Goal: Information Seeking & Learning: Check status

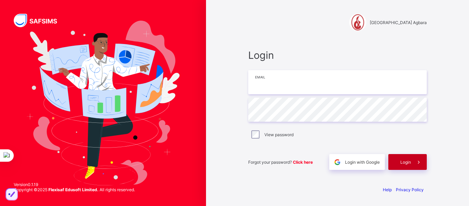
type input "**********"
click at [411, 157] on span at bounding box center [419, 162] width 16 height 16
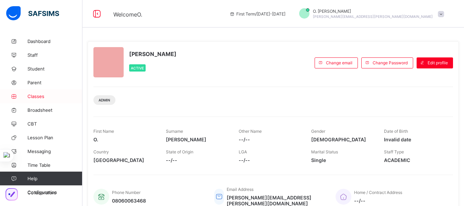
click at [35, 96] on span "Classes" at bounding box center [54, 95] width 55 height 5
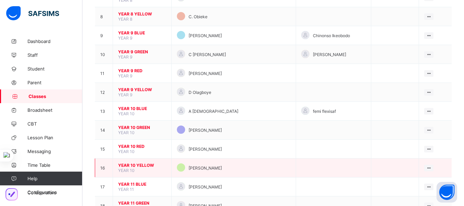
scroll to position [240, 0]
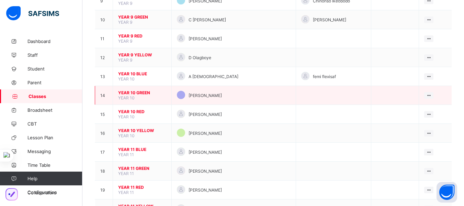
click at [135, 90] on span "YEAR 10 GREEN" at bounding box center [142, 92] width 48 height 5
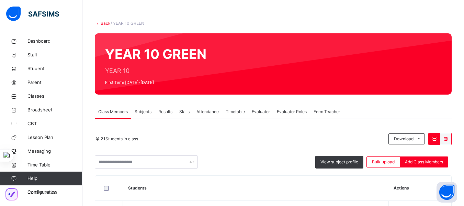
scroll to position [103, 0]
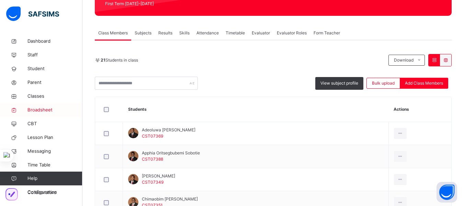
click at [38, 110] on span "Broadsheet" at bounding box center [54, 109] width 55 height 7
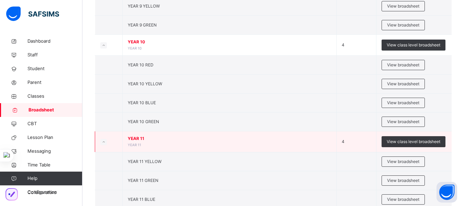
scroll to position [343, 0]
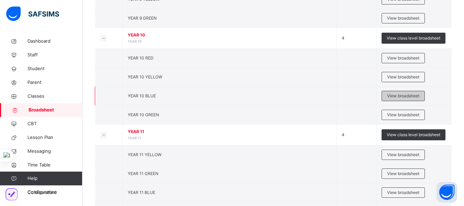
click at [408, 96] on span "View broadsheet" at bounding box center [403, 96] width 32 height 6
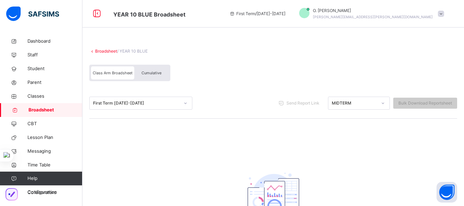
click at [172, 104] on div "First Term [DATE]-[DATE]" at bounding box center [136, 103] width 86 height 6
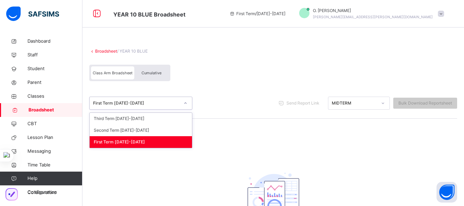
click at [144, 144] on div "First Term [DATE]-[DATE]" at bounding box center [141, 142] width 102 height 12
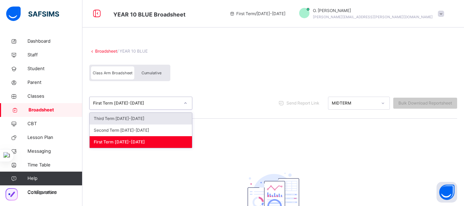
click at [183, 104] on div at bounding box center [185, 102] width 12 height 11
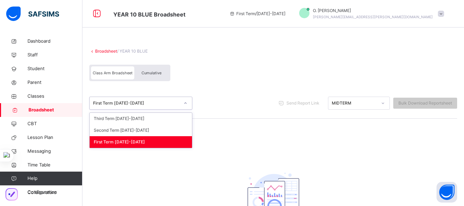
click at [137, 140] on div "First Term [DATE]-[DATE]" at bounding box center [141, 142] width 102 height 12
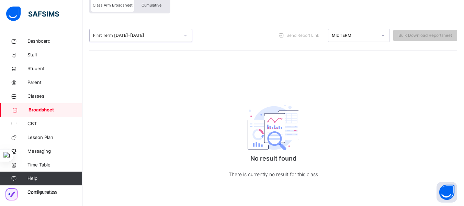
scroll to position [34, 0]
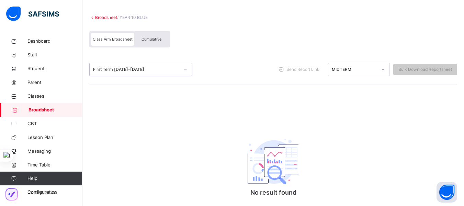
click at [180, 70] on div at bounding box center [185, 69] width 12 height 11
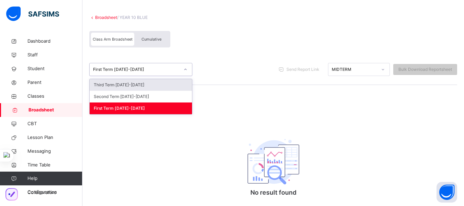
click at [131, 82] on div "Third Term [DATE]-[DATE]" at bounding box center [141, 85] width 102 height 12
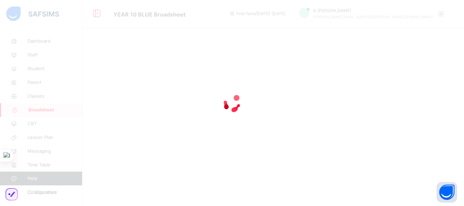
scroll to position [0, 0]
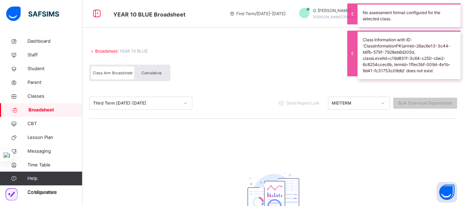
click at [157, 72] on span "Cumulative" at bounding box center [151, 72] width 20 height 5
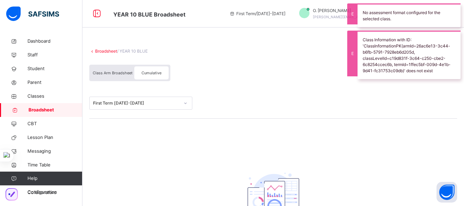
click at [115, 75] on span "Class Arm Broadsheet" at bounding box center [113, 72] width 40 height 5
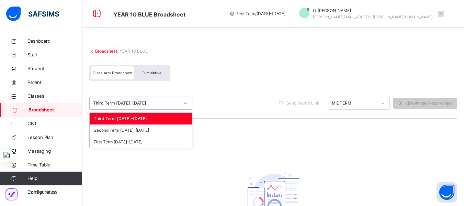
click at [164, 103] on div "Third Term [DATE]-[DATE]" at bounding box center [136, 103] width 86 height 6
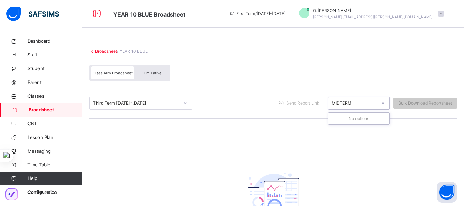
click at [381, 104] on div at bounding box center [383, 102] width 12 height 11
click at [270, 44] on span at bounding box center [273, 44] width 368 height 7
